Goal: Transaction & Acquisition: Download file/media

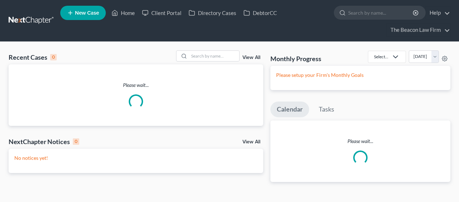
click at [368, 16] on input "search" at bounding box center [381, 12] width 66 height 13
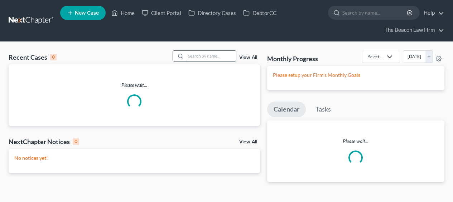
click at [217, 60] on input "search" at bounding box center [211, 56] width 50 height 10
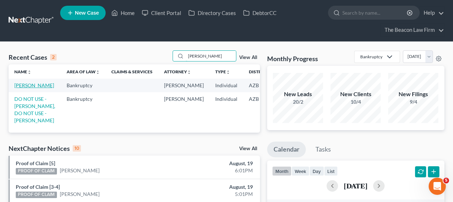
type input "[PERSON_NAME]"
click at [25, 88] on link "[PERSON_NAME]" at bounding box center [34, 85] width 40 height 6
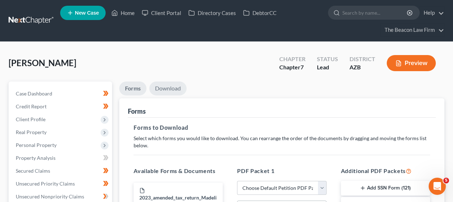
click at [159, 85] on link "Download" at bounding box center [167, 89] width 37 height 14
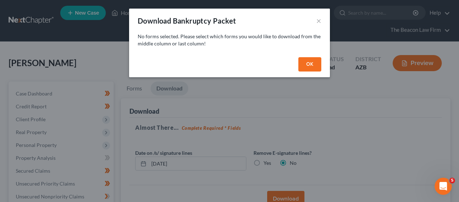
click at [293, 68] on div "OK" at bounding box center [229, 65] width 201 height 23
click at [304, 68] on button "OK" at bounding box center [309, 64] width 23 height 14
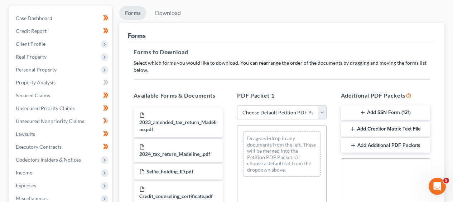
scroll to position [77, 0]
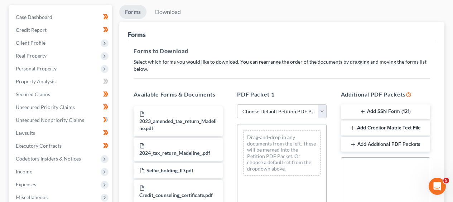
click at [288, 113] on select "Choose Default Petition PDF Packet Complete Bankruptcy Petition (all forms and …" at bounding box center [281, 112] width 89 height 14
select select "0"
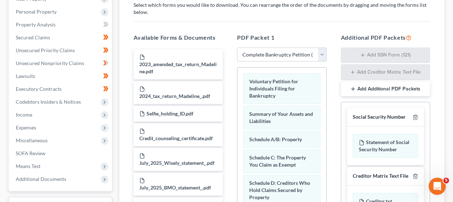
scroll to position [69, 0]
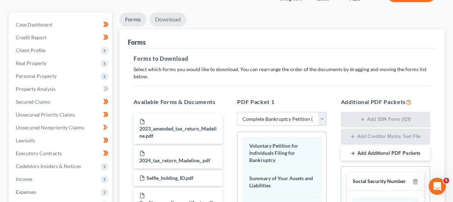
click at [170, 21] on link "Download" at bounding box center [167, 20] width 37 height 14
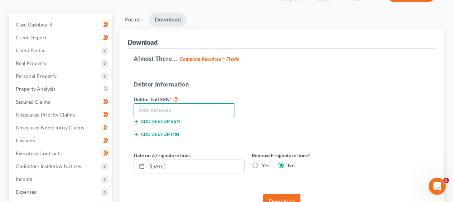
click at [165, 110] on input "text" at bounding box center [184, 111] width 101 height 14
type input "764"
click at [168, 97] on label "Debtor Full SSN *" at bounding box center [189, 99] width 118 height 9
click at [170, 113] on input "764" at bounding box center [184, 111] width 101 height 14
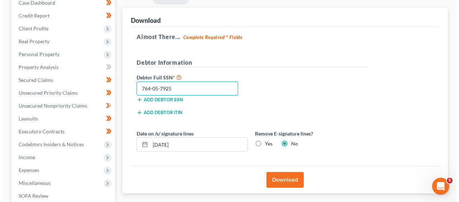
scroll to position [92, 0]
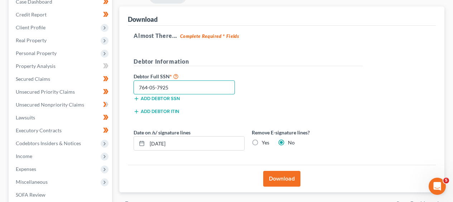
type input "764-05-7925"
click at [284, 179] on button "Download" at bounding box center [281, 179] width 37 height 16
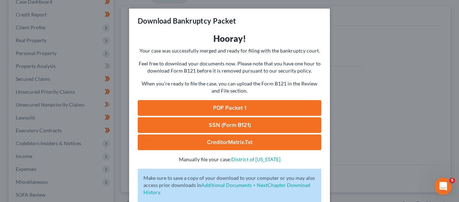
click at [253, 103] on link "PDF Packet 1" at bounding box center [229, 108] width 183 height 16
